Goal: Task Accomplishment & Management: Use online tool/utility

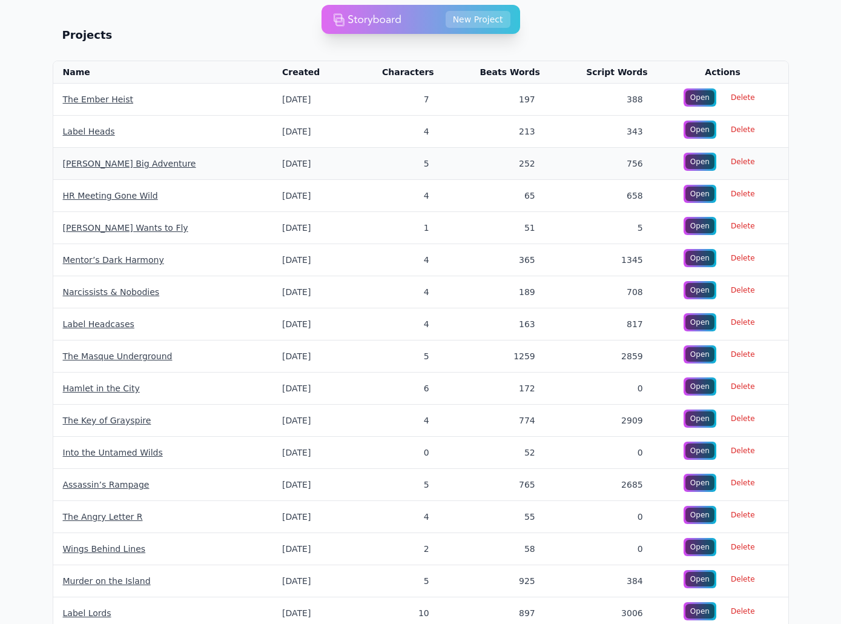
click at [89, 167] on link "[PERSON_NAME] Big Adventure" at bounding box center [129, 164] width 133 height 10
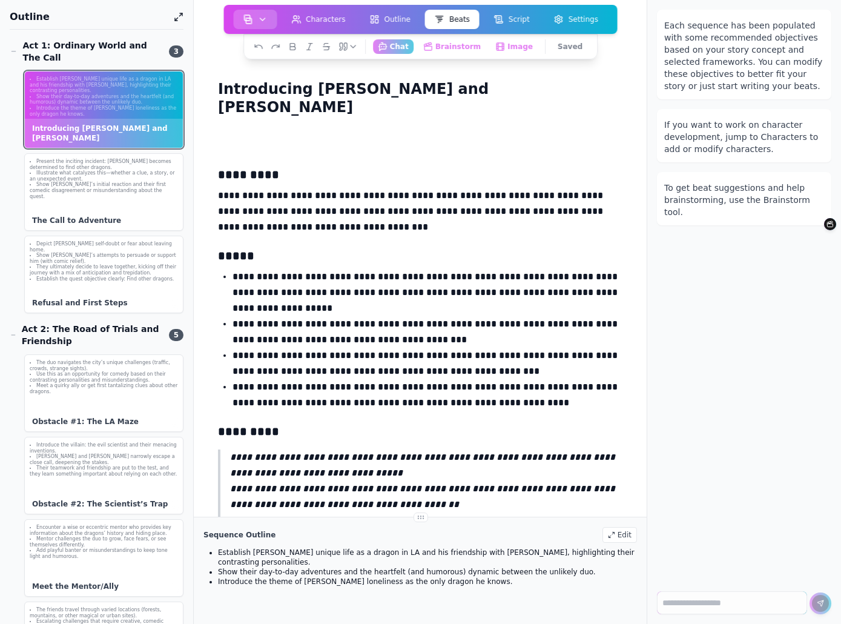
click at [250, 14] on button "button" at bounding box center [255, 19] width 44 height 19
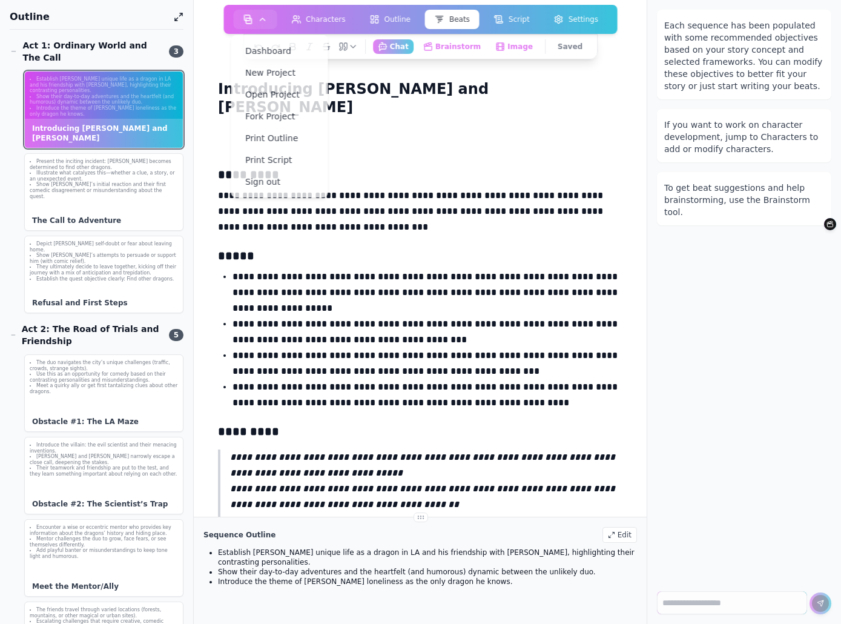
click at [563, 246] on div "**********" at bounding box center [420, 445] width 414 height 624
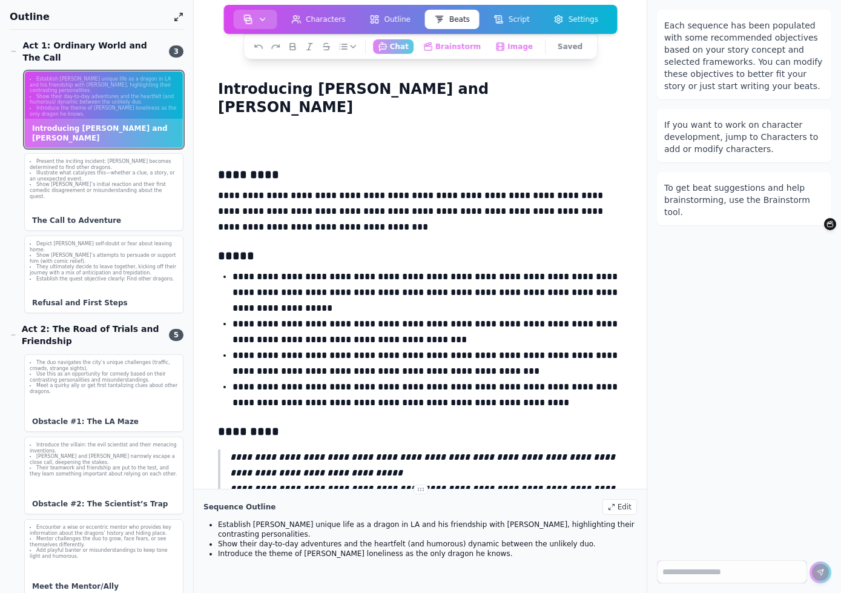
click at [251, 16] on img "button" at bounding box center [248, 20] width 10 height 10
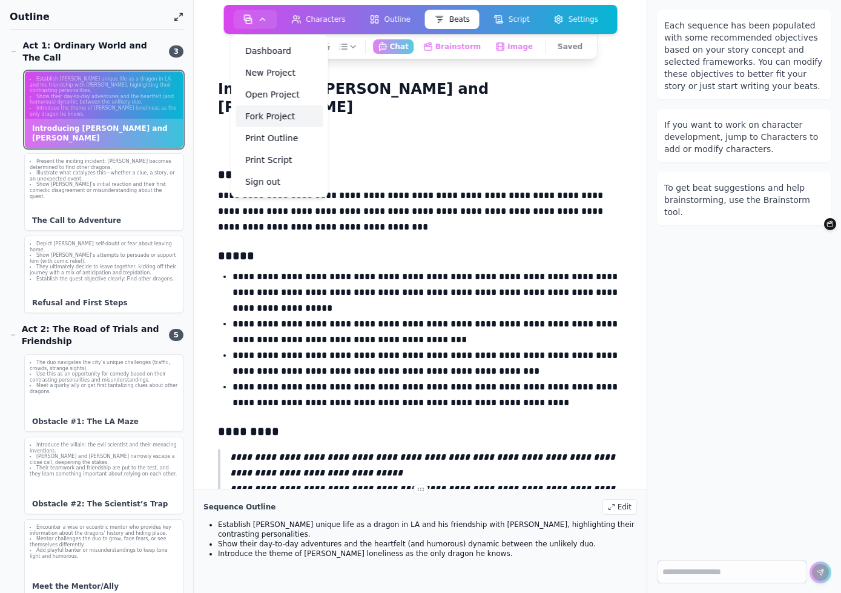
click at [255, 121] on link "Fork Project" at bounding box center [279, 116] width 87 height 22
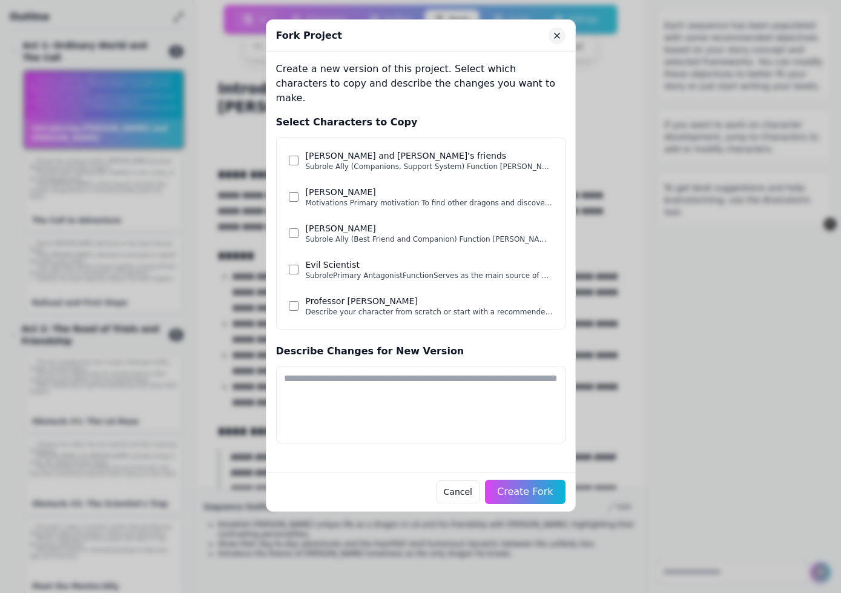
click at [557, 31] on icon "Close" at bounding box center [557, 36] width 10 height 10
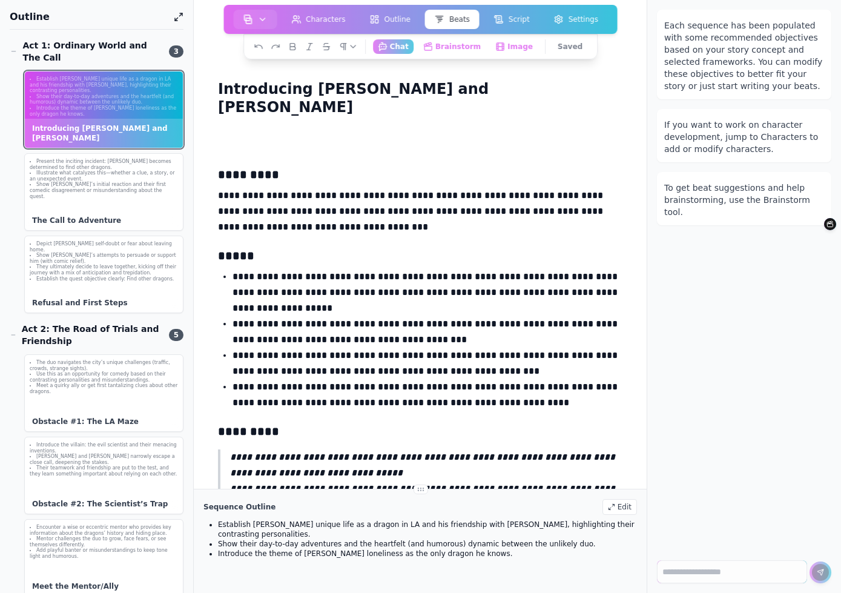
click at [367, 188] on p "**********" at bounding box center [420, 211] width 404 height 47
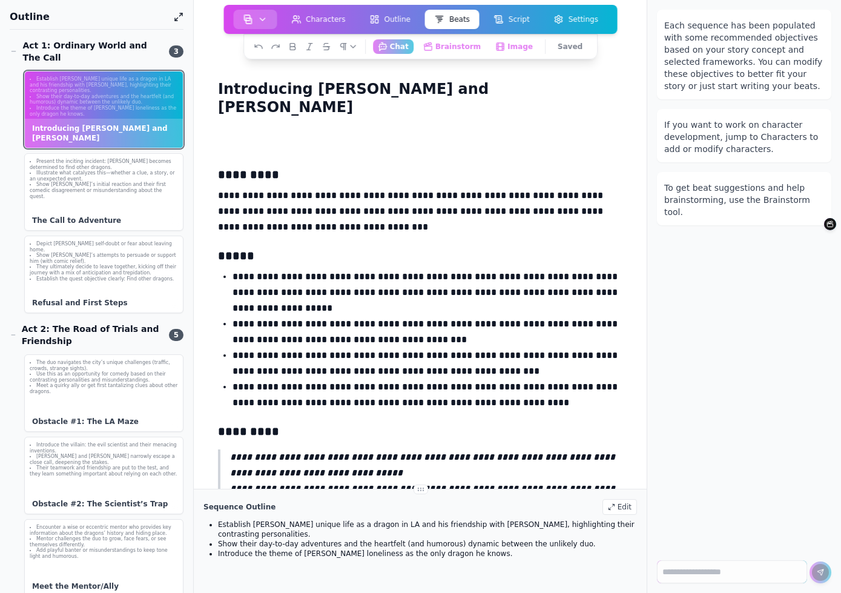
click at [245, 17] on button "button" at bounding box center [255, 19] width 44 height 19
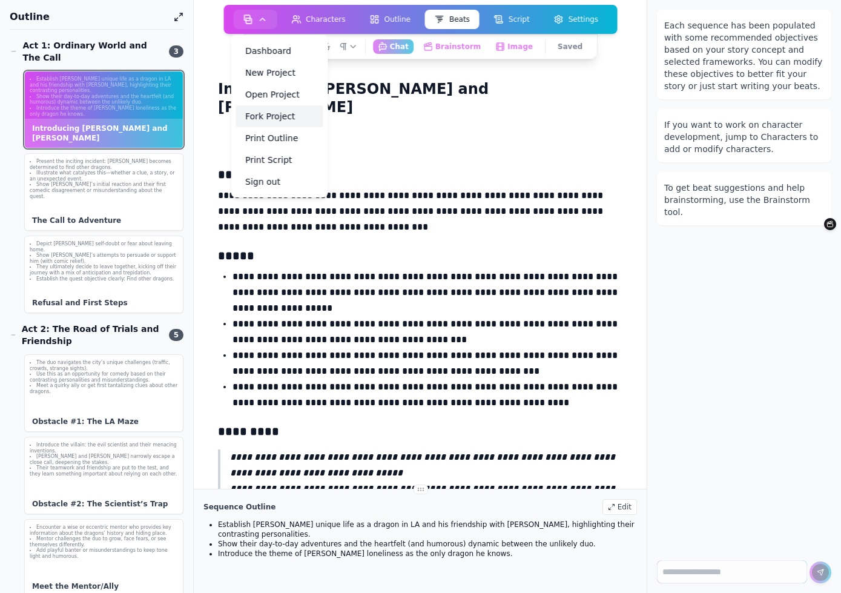
click at [287, 116] on link "Fork Project" at bounding box center [279, 116] width 87 height 22
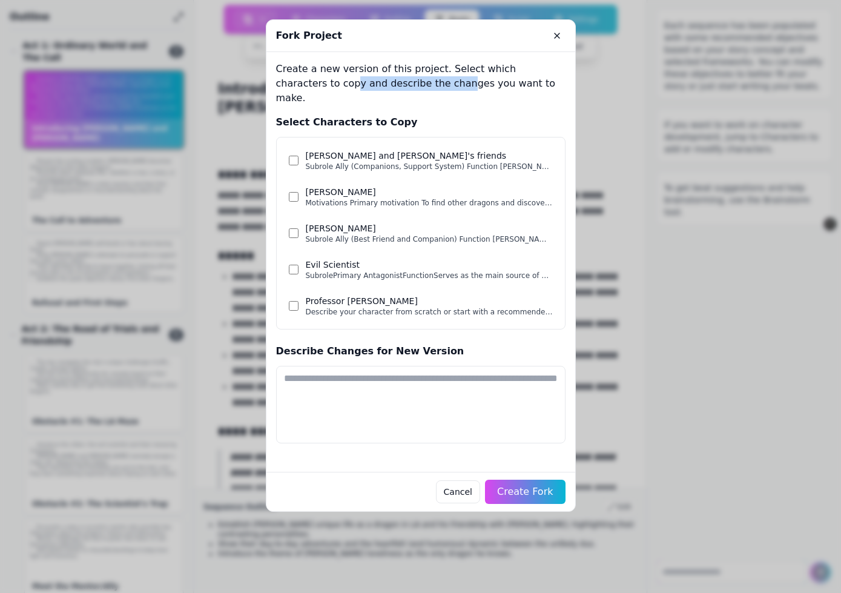
drag, startPoint x: 285, startPoint y: 78, endPoint x: 389, endPoint y: 77, distance: 104.2
click at [389, 78] on p "Create a new version of this project. Select which characters to copy and descr…" at bounding box center [420, 84] width 289 height 44
click at [389, 77] on p "Create a new version of this project. Select which characters to copy and descr…" at bounding box center [420, 84] width 289 height 44
click at [441, 84] on p "Create a new version of this project. Select which characters to copy and descr…" at bounding box center [420, 84] width 289 height 44
click at [399, 162] on div "Subrole Ally (Companions, Support System) Function Ted and Elliot’s friends joi…" at bounding box center [429, 167] width 247 height 10
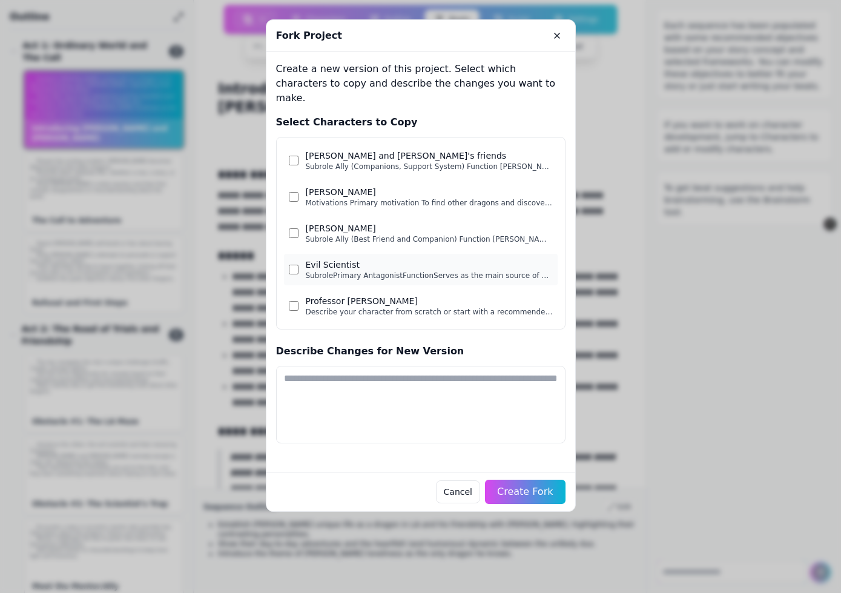
click at [306, 271] on div "SubrolePrimary AntagonistFunctionServes as the main source of external conflict…" at bounding box center [429, 276] width 247 height 10
click at [306, 311] on div "Elliot and Ted's friends Subrole Ally (Companions, Support System) Function Ted…" at bounding box center [420, 233] width 289 height 193
click at [311, 307] on div "Describe your character from scratch or start with a recommended outline.Descri…" at bounding box center [429, 312] width 247 height 10
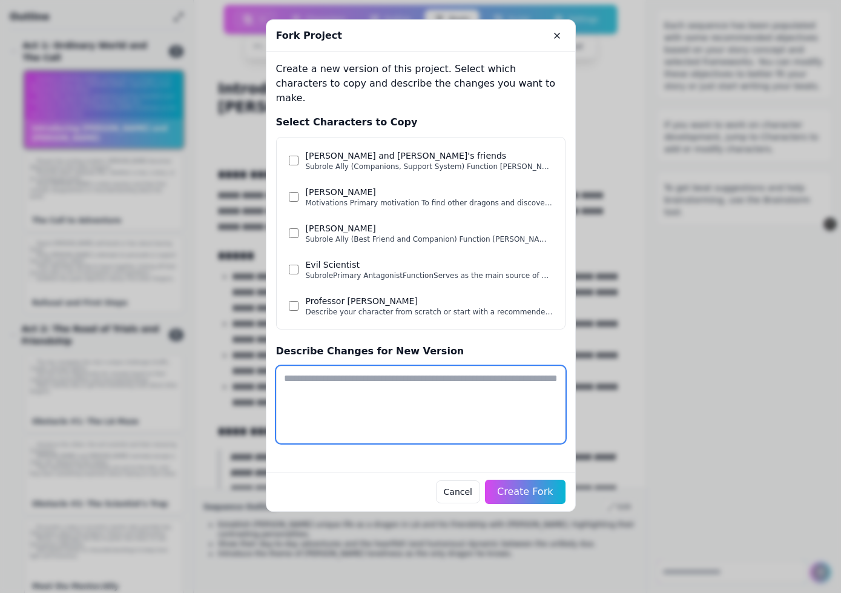
click at [380, 401] on textarea at bounding box center [420, 405] width 289 height 78
type textarea "**********"
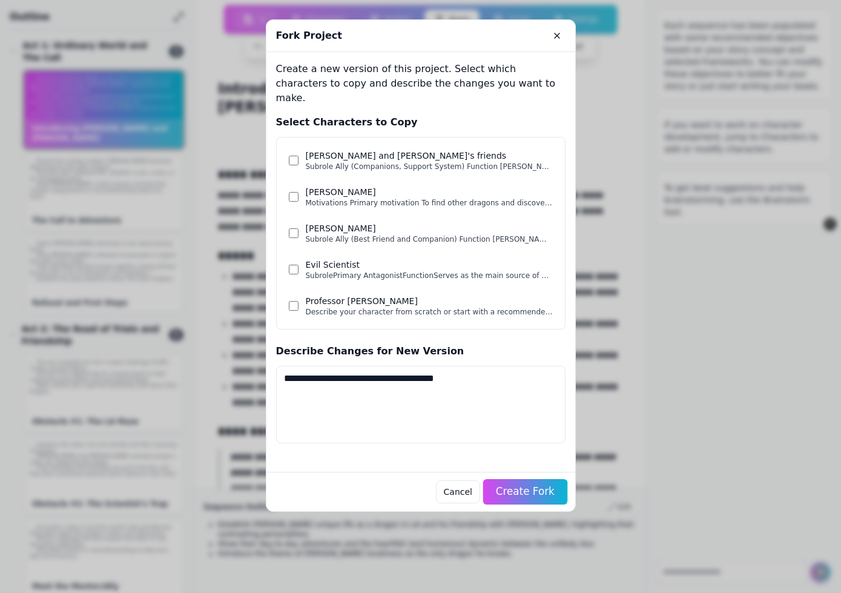
click at [520, 479] on button "Create Fork" at bounding box center [525, 491] width 84 height 25
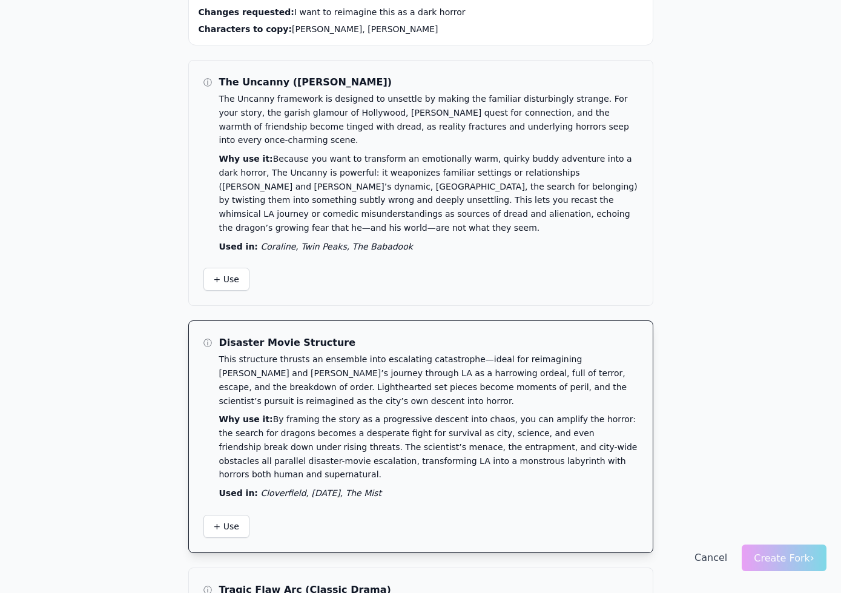
click at [371, 412] on p "Why use it: By framing the story as a progressive descent into chaos, you can a…" at bounding box center [428, 446] width 419 height 69
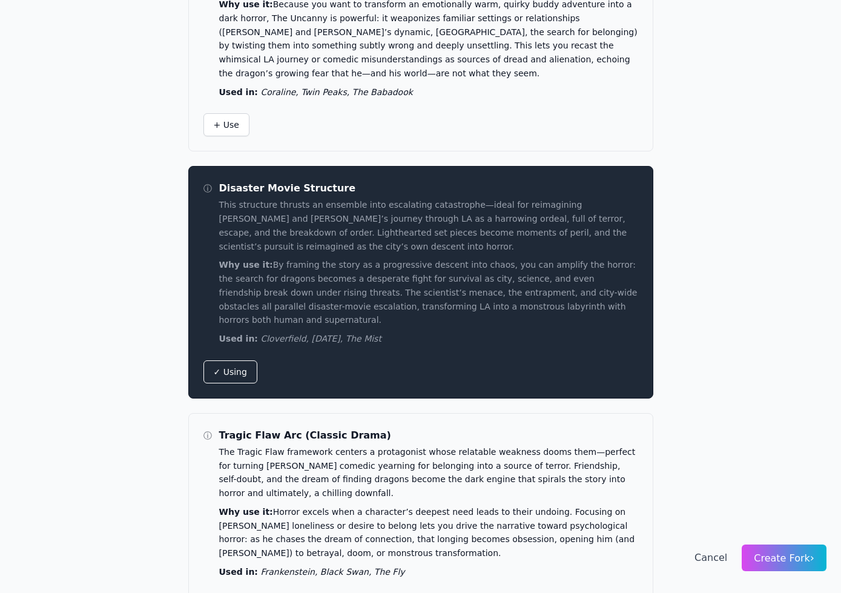
scroll to position [192, 0]
click at [772, 555] on span "Create Fork ›" at bounding box center [784, 558] width 61 height 12
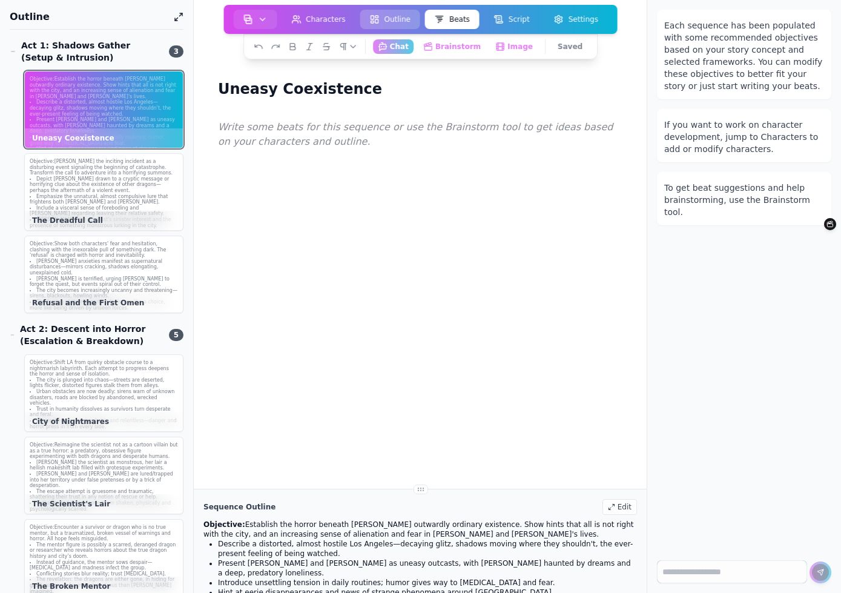
click at [400, 16] on button "Outline" at bounding box center [390, 19] width 60 height 19
